Goal: Complete application form

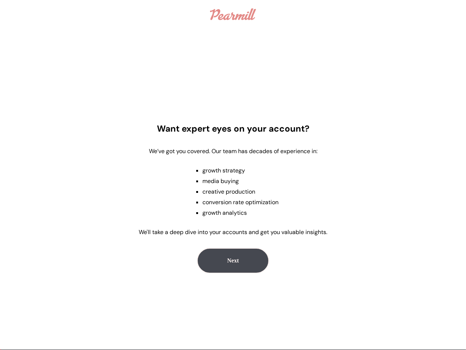
click at [233, 175] on ul "growth strategy media buying creative production conversion rate optimization g…" at bounding box center [233, 191] width 91 height 50
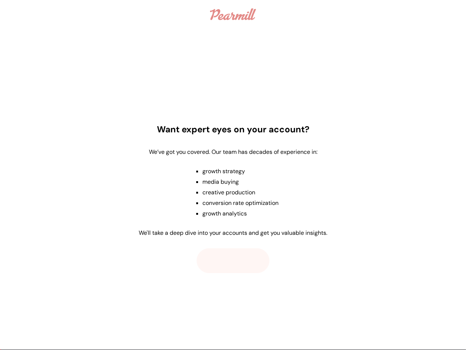
click at [233, 260] on button "Next" at bounding box center [233, 260] width 73 height 25
